Goal: Task Accomplishment & Management: Manage account settings

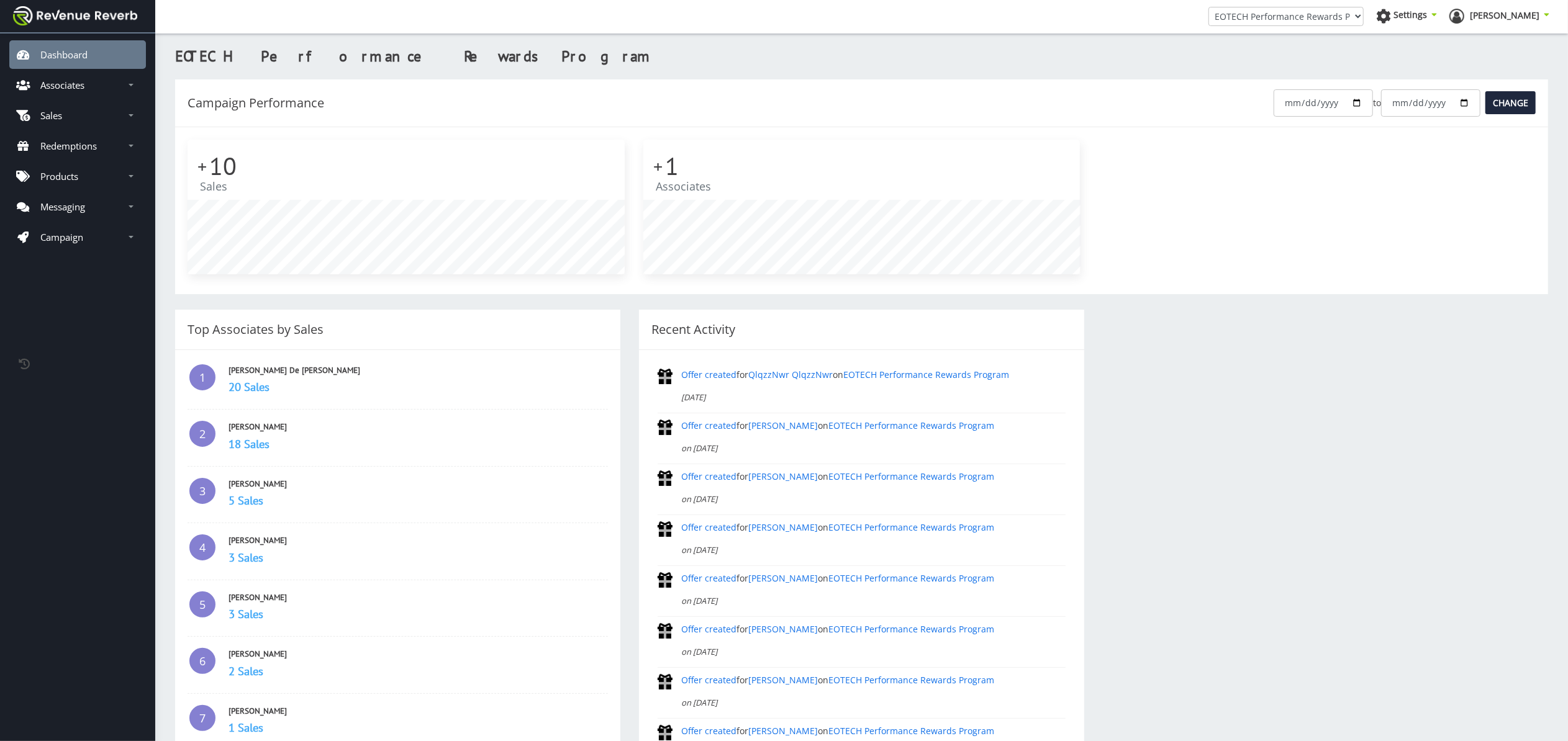
scroll to position [13, 13]
click at [65, 118] on link "Sales" at bounding box center [78, 116] width 137 height 29
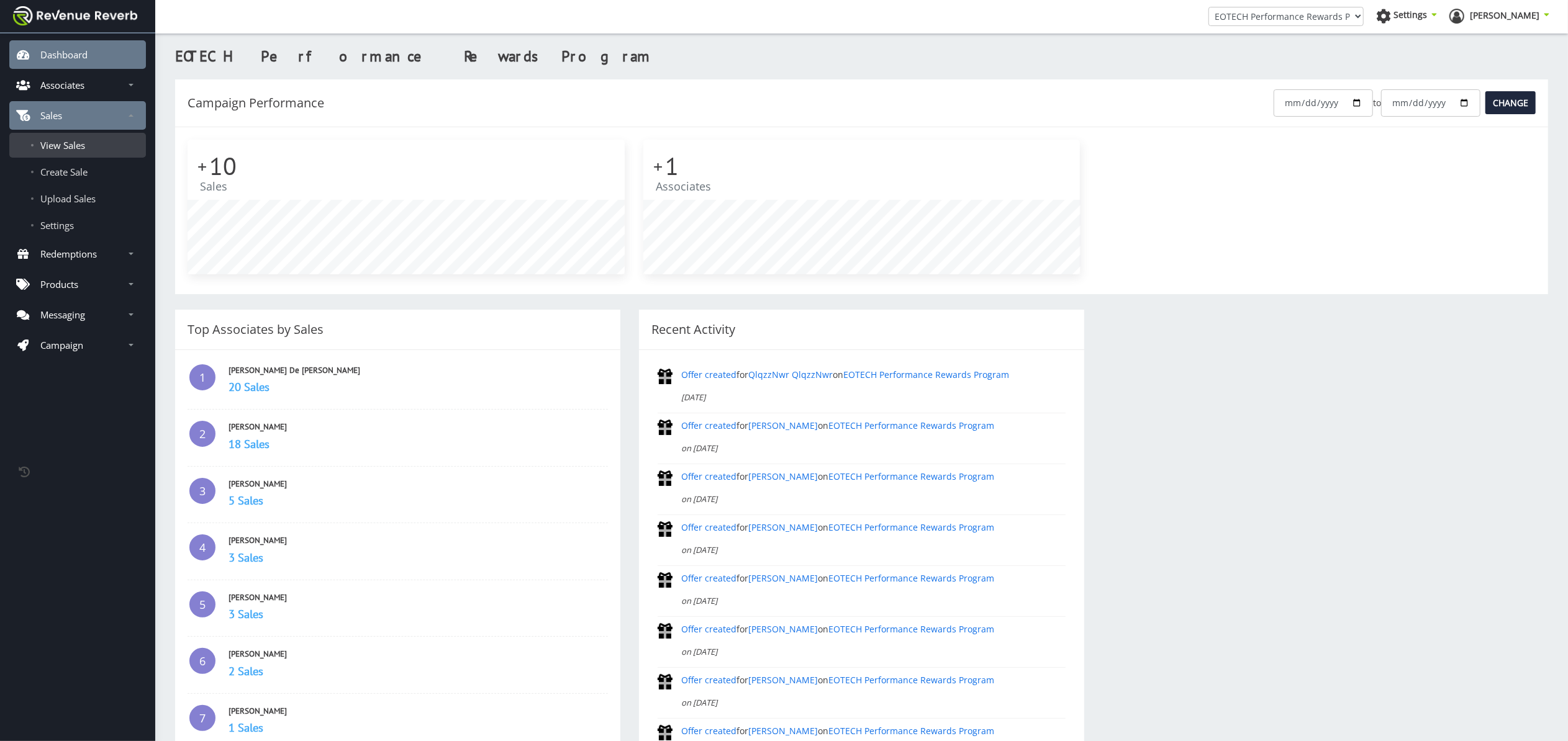
click at [78, 147] on span "View Sales" at bounding box center [63, 145] width 44 height 13
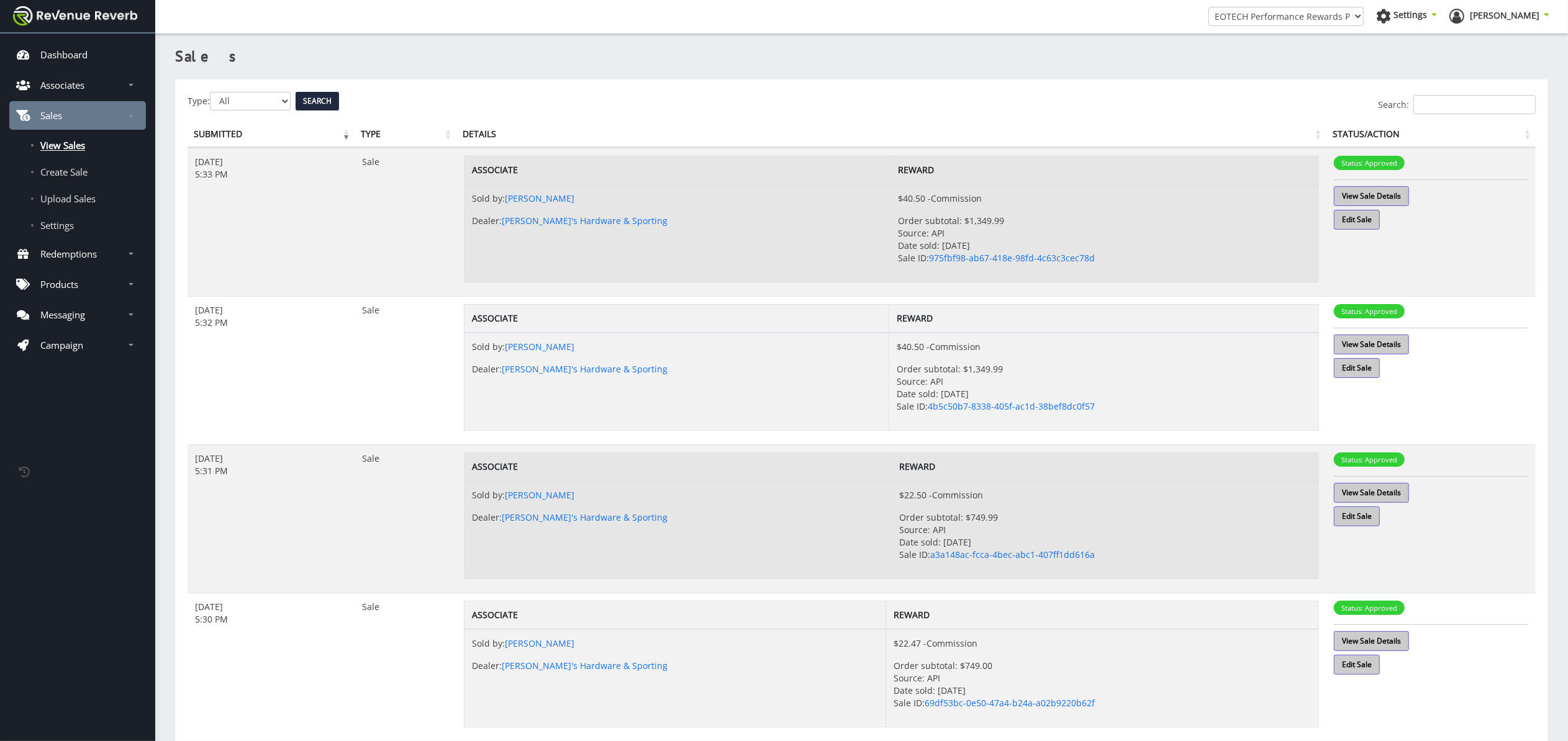
scroll to position [13, 13]
click at [476, 130] on th "Details" at bounding box center [891, 134] width 870 height 26
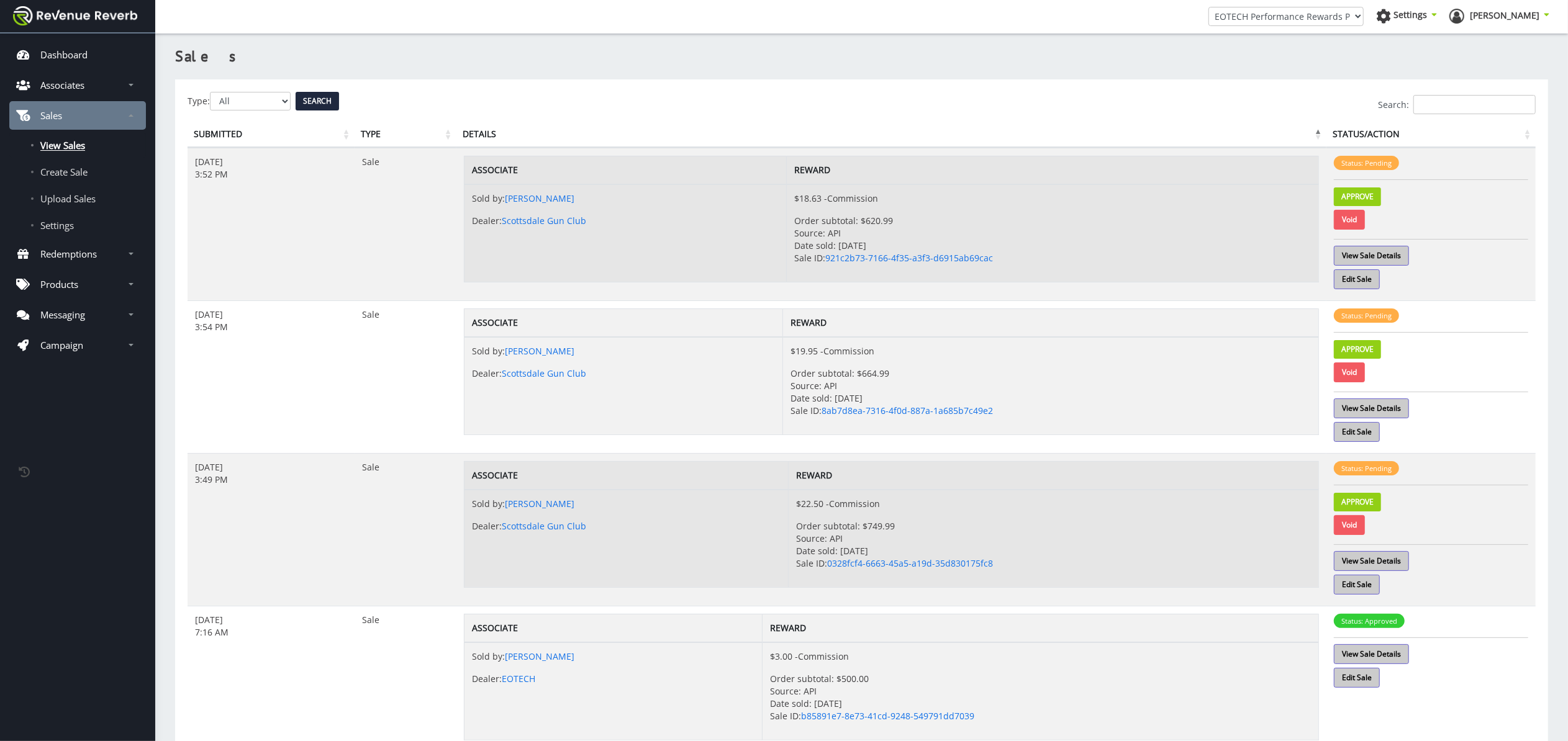
click at [476, 130] on th "Details" at bounding box center [891, 134] width 870 height 26
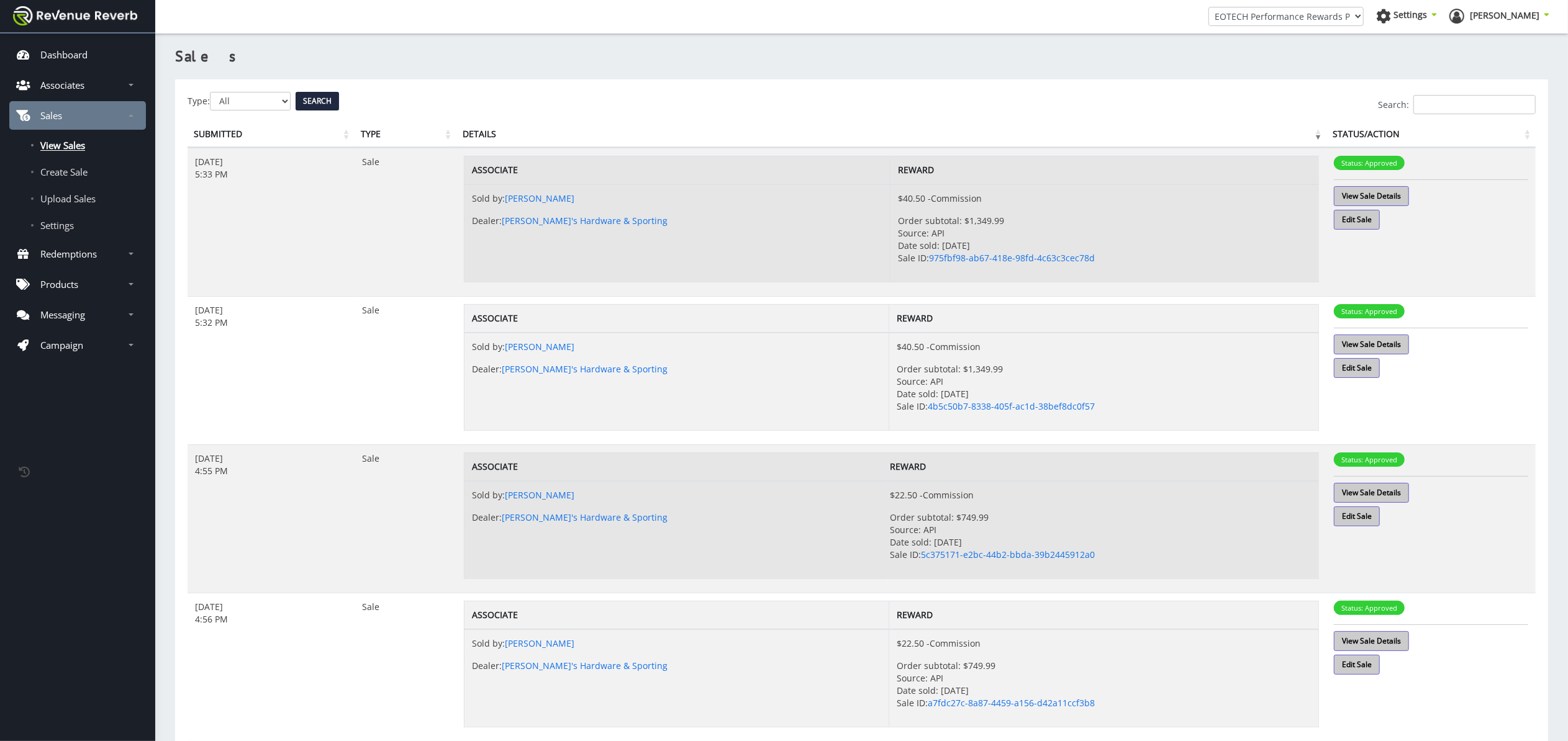
click at [476, 130] on th "Details" at bounding box center [891, 134] width 870 height 26
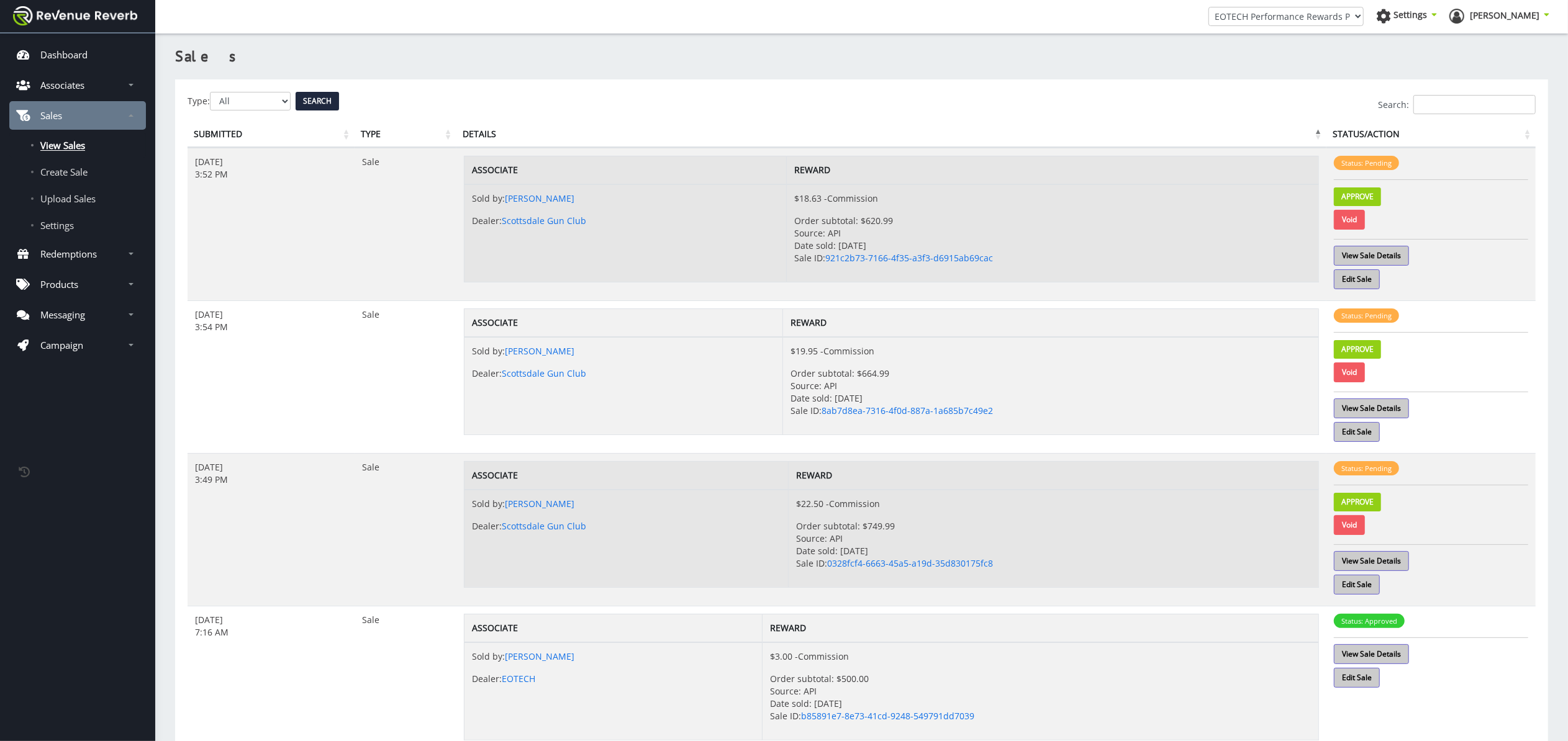
click at [476, 130] on th "Details" at bounding box center [891, 134] width 870 height 26
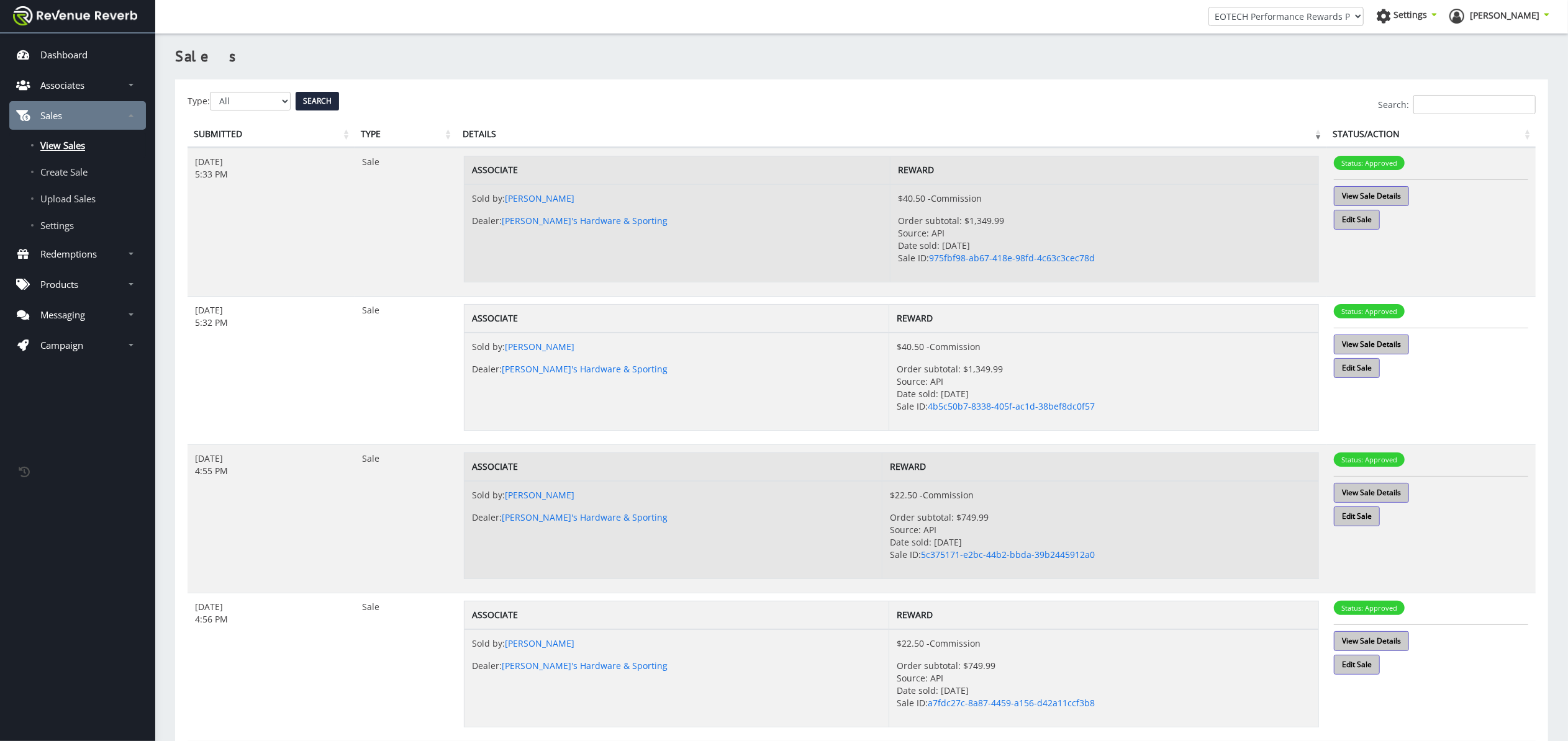
scroll to position [0, 0]
click at [199, 130] on th "Submitted" at bounding box center [271, 134] width 167 height 26
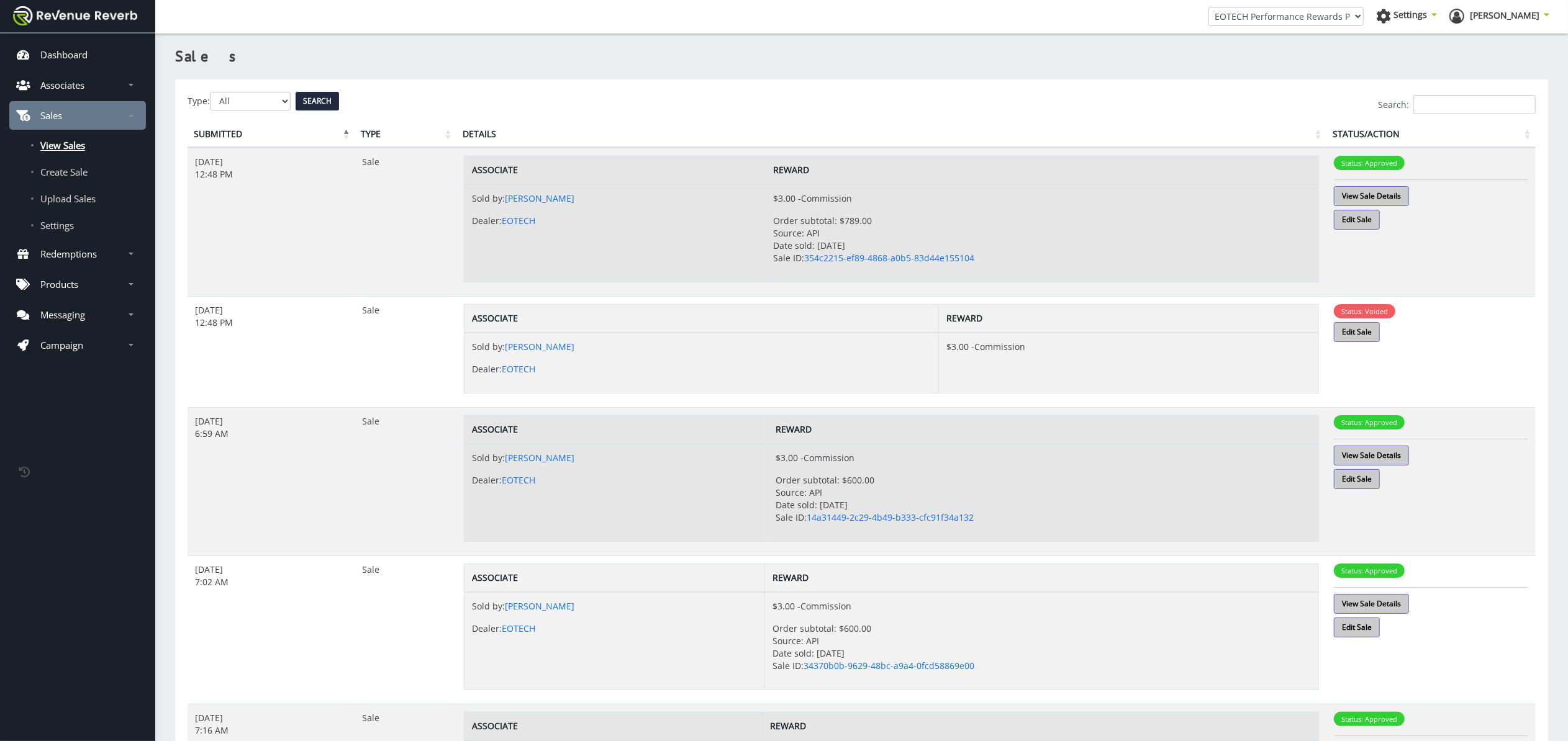
click at [202, 130] on th "Submitted" at bounding box center [271, 134] width 167 height 26
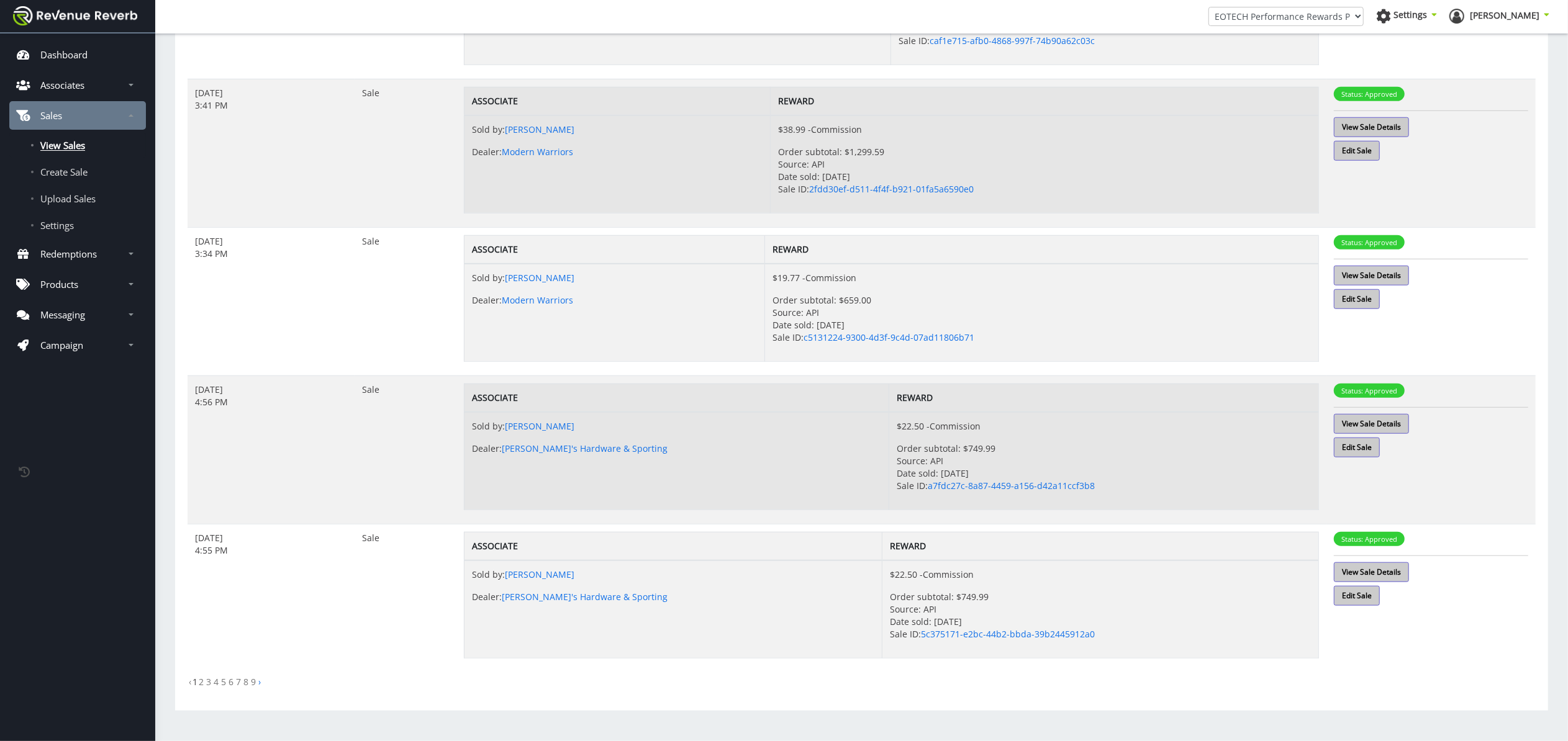
scroll to position [965, 0]
click at [199, 682] on link "2" at bounding box center [200, 682] width 5 height 12
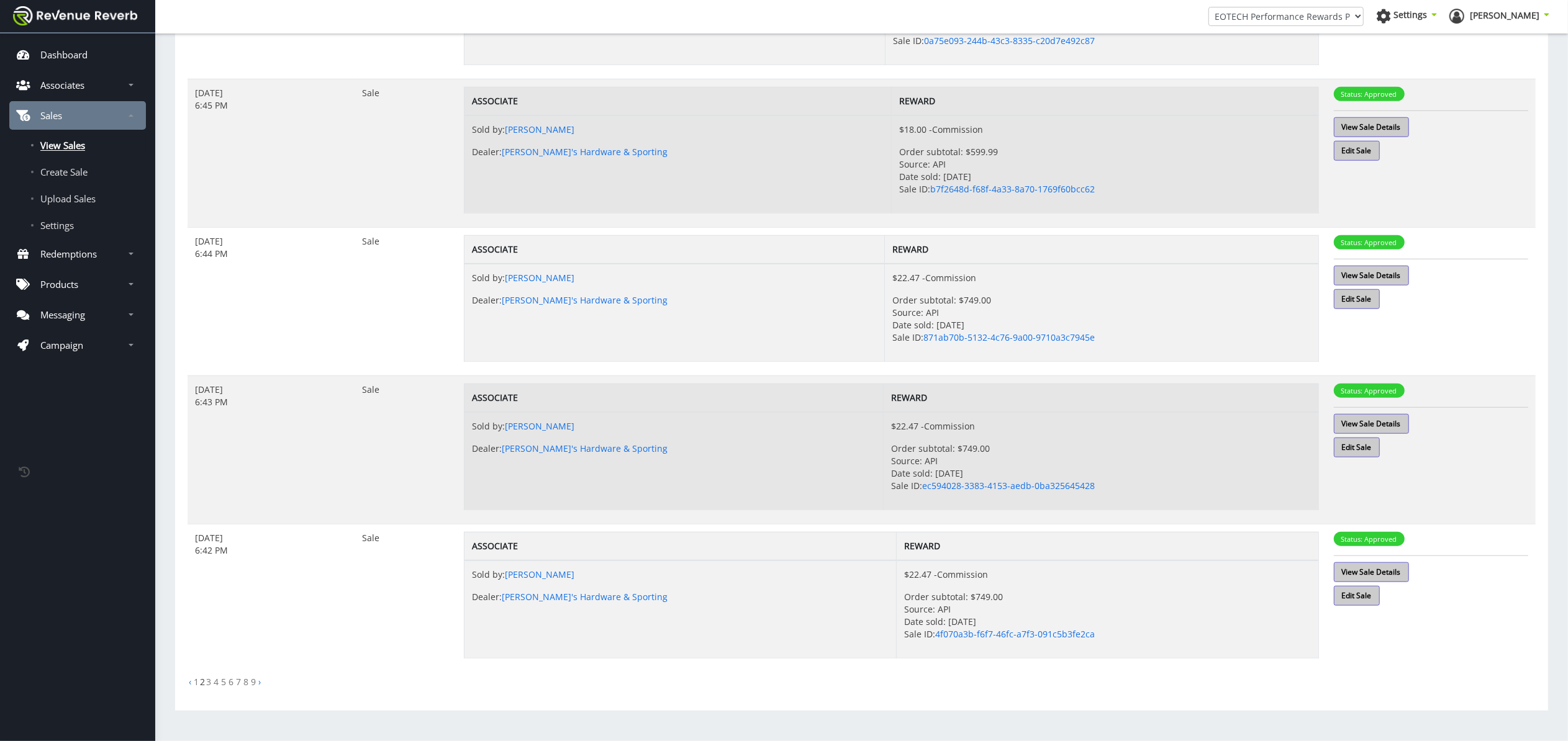
scroll to position [860, 0]
